Goal: Check status: Check status

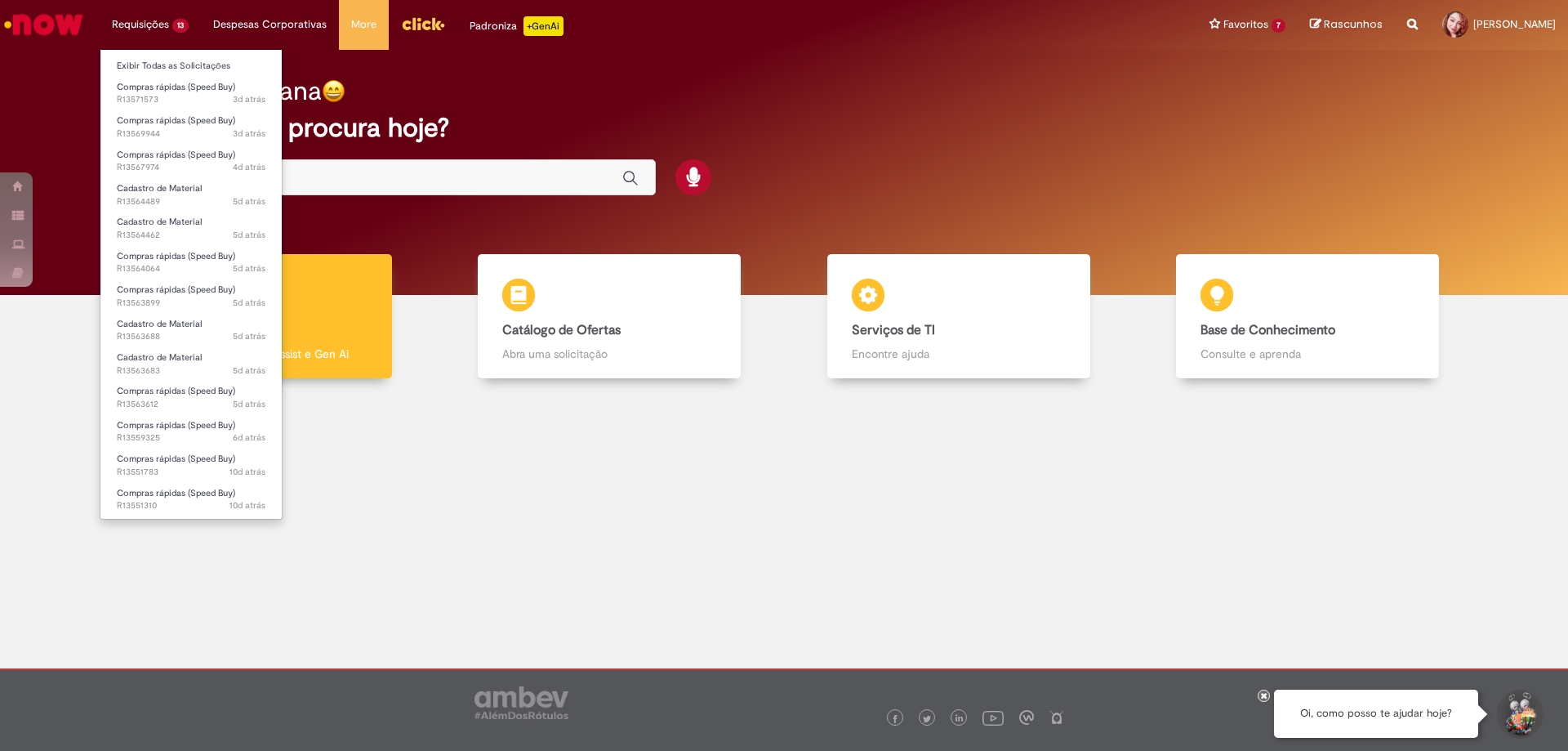
click at [168, 26] on li "Requisições 13 Exibir Todas as Solicitações Compras rápidas (Speed Buy) 3d atrá…" at bounding box center [149, 25] width 101 height 49
click at [153, 99] on span "3d atrás 3 dias atrás R13571573" at bounding box center [191, 99] width 149 height 13
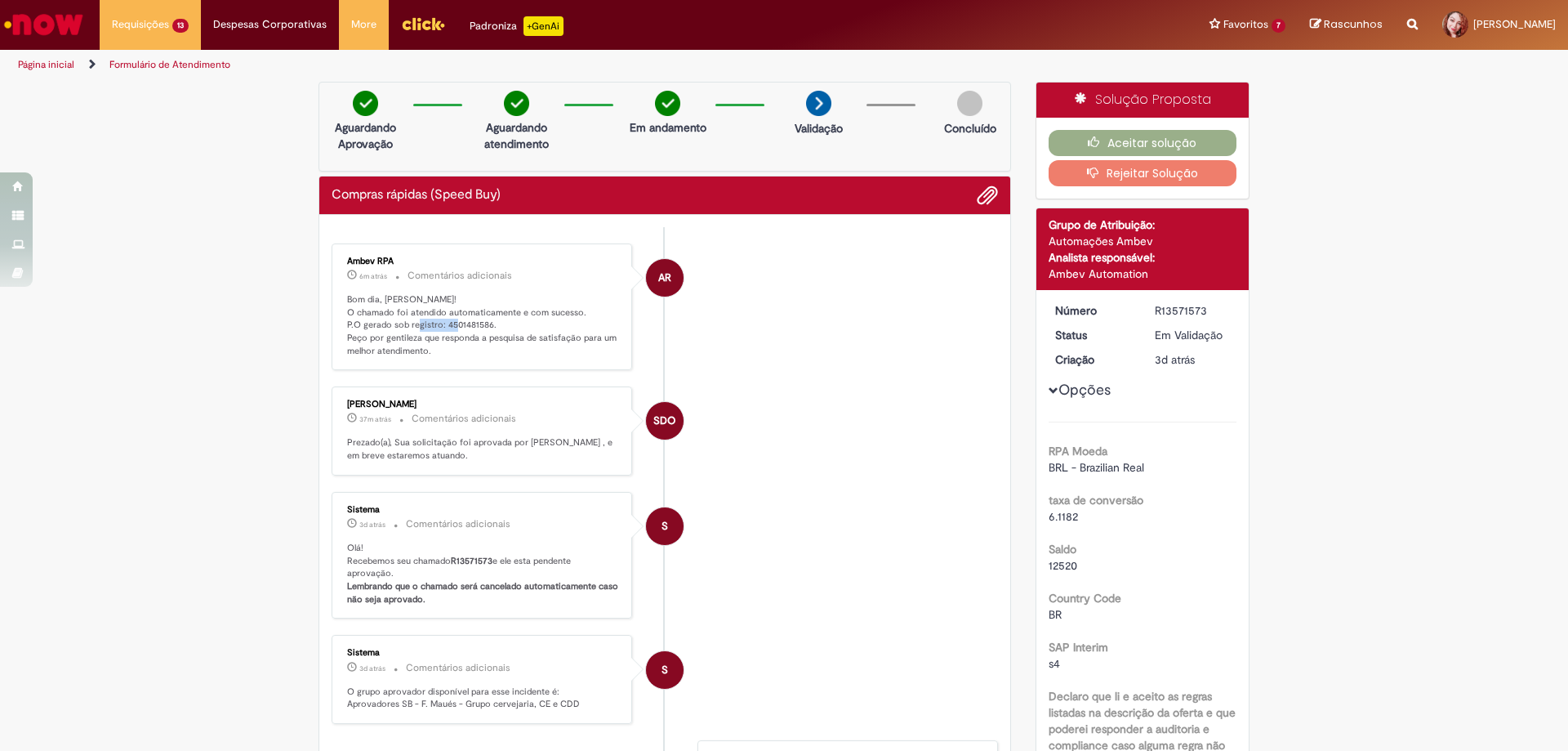
drag, startPoint x: 440, startPoint y: 320, endPoint x: 484, endPoint y: 325, distance: 44.3
click at [484, 325] on p "Bom dia, [PERSON_NAME]! O chamado foi atendido automaticamente e com sucesso. P…" at bounding box center [483, 325] width 272 height 65
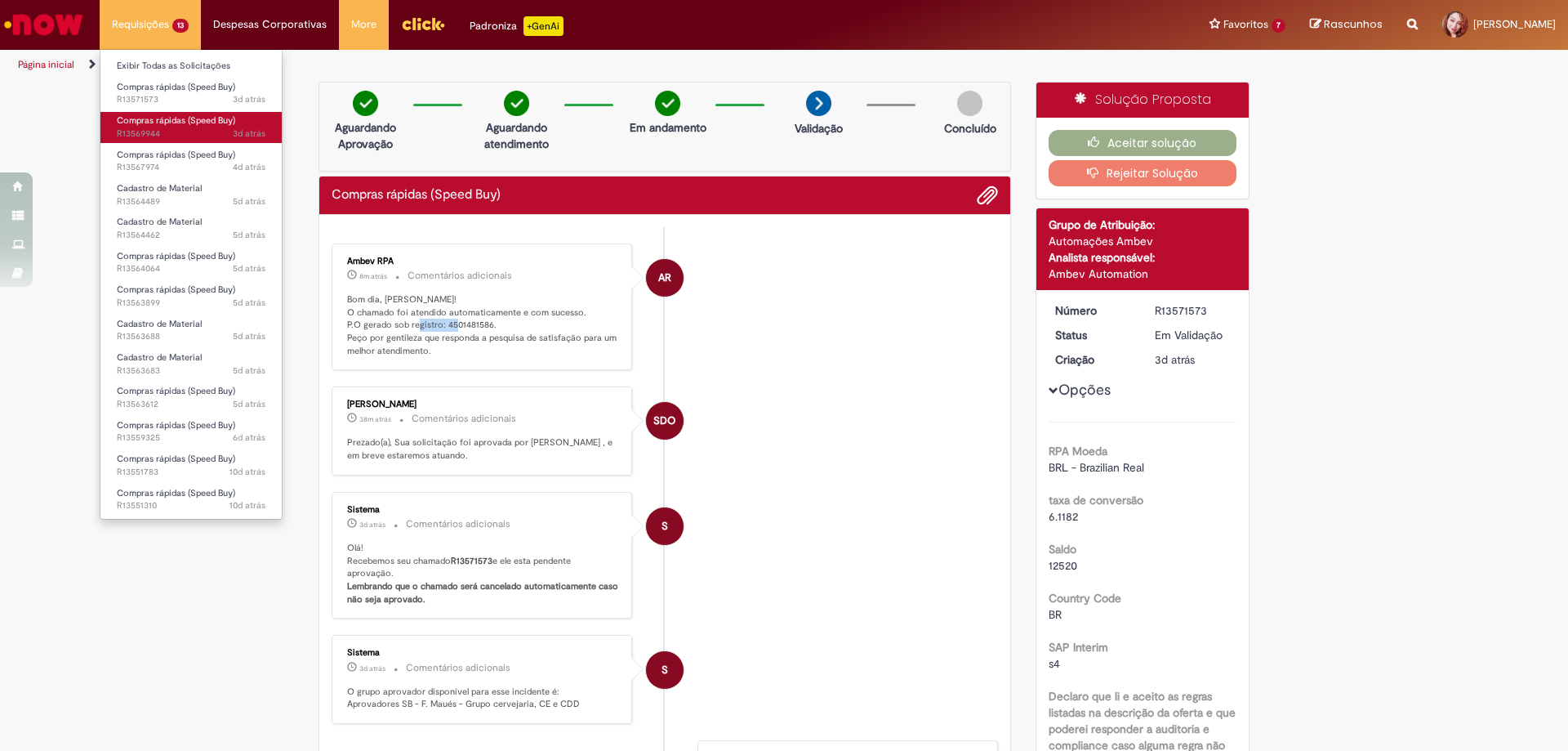
click at [145, 122] on span "Compras rápidas (Speed Buy)" at bounding box center [176, 120] width 118 height 12
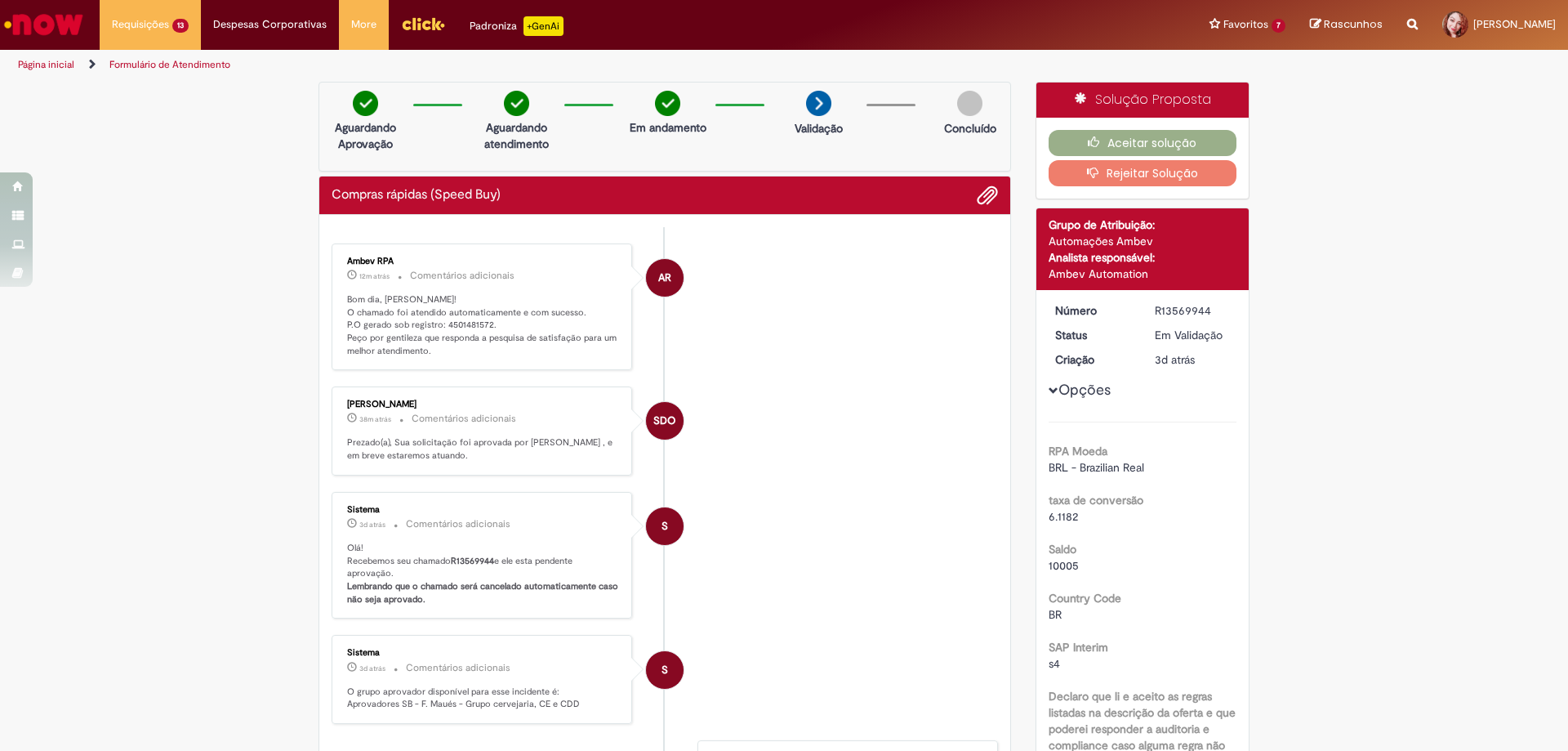
drag, startPoint x: 436, startPoint y: 230, endPoint x: 475, endPoint y: 234, distance: 39.2
click at [475, 234] on ul "AR Ambev RPA 12m atrás 12 minutos atrás Comentários adicionais Bom dia, [PERSON…" at bounding box center [664, 610] width 666 height 767
drag, startPoint x: 438, startPoint y: 324, endPoint x: 483, endPoint y: 325, distance: 45.0
click at [483, 325] on p "Bom dia, [PERSON_NAME]! O chamado foi atendido automaticamente e com sucesso. P…" at bounding box center [483, 325] width 272 height 65
copy p "4501481572"
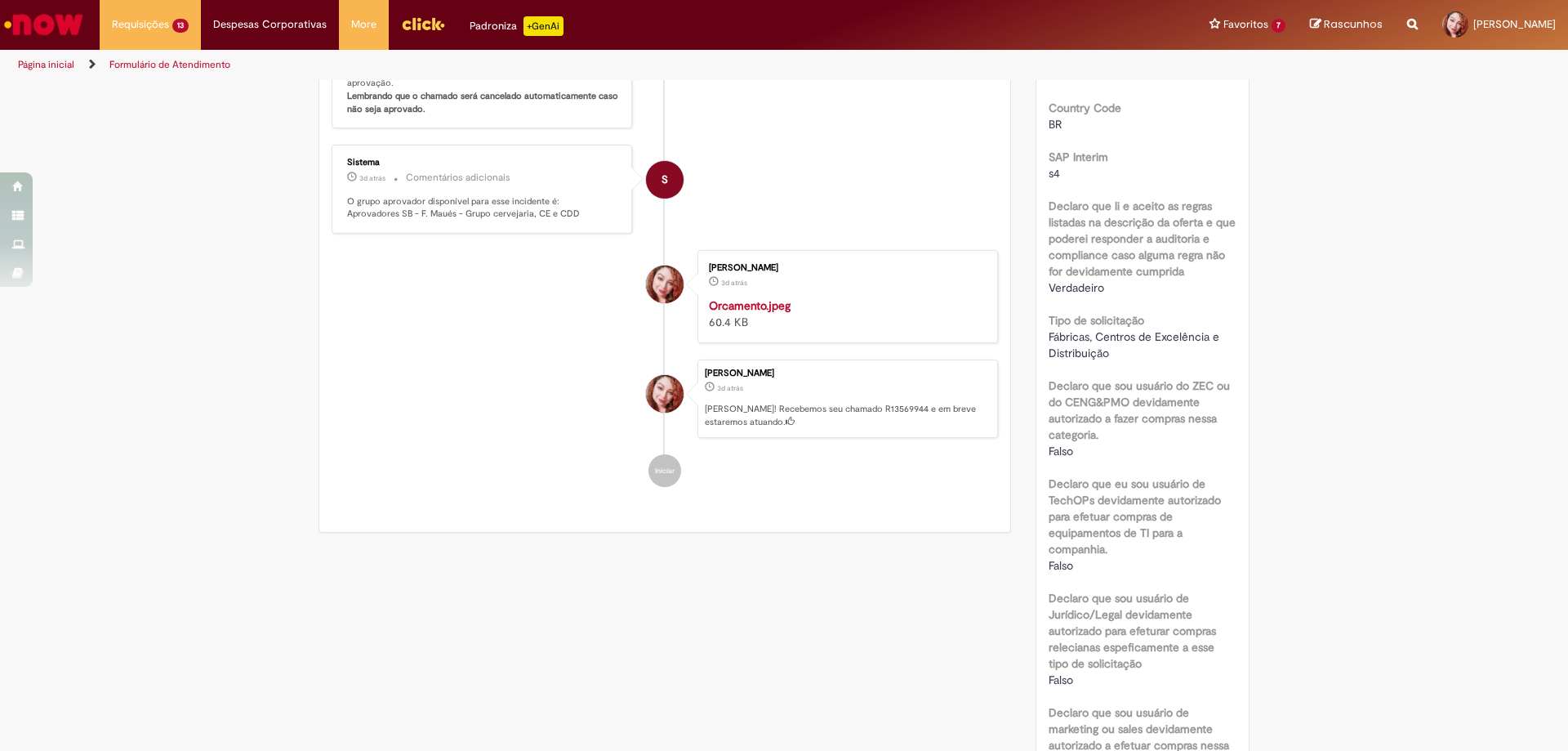
scroll to position [654, 0]
